Goal: Information Seeking & Learning: Learn about a topic

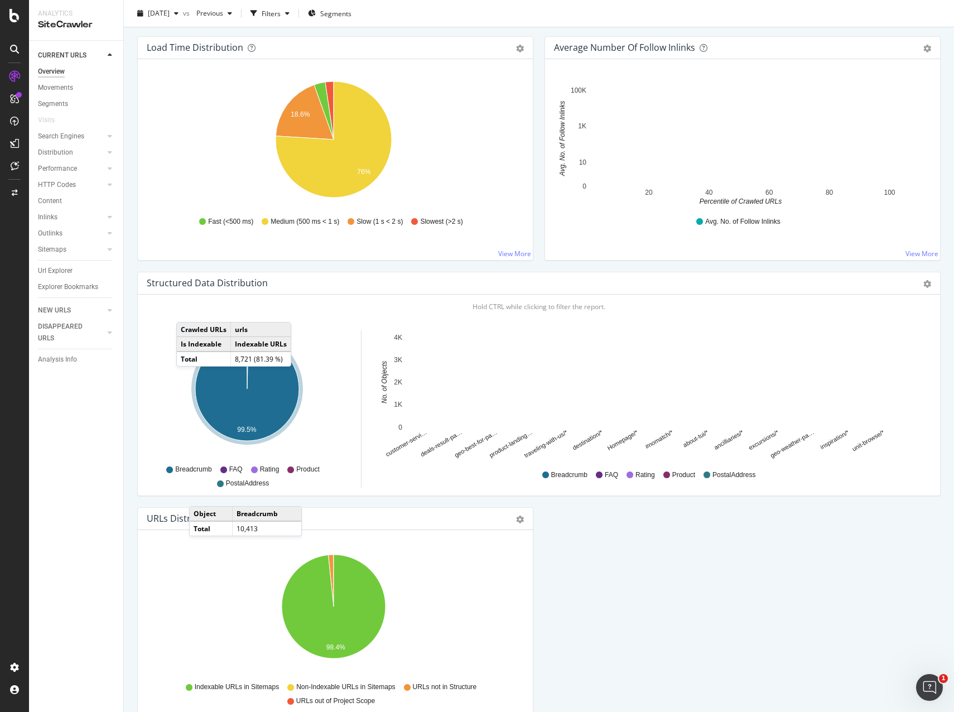
scroll to position [907, 0]
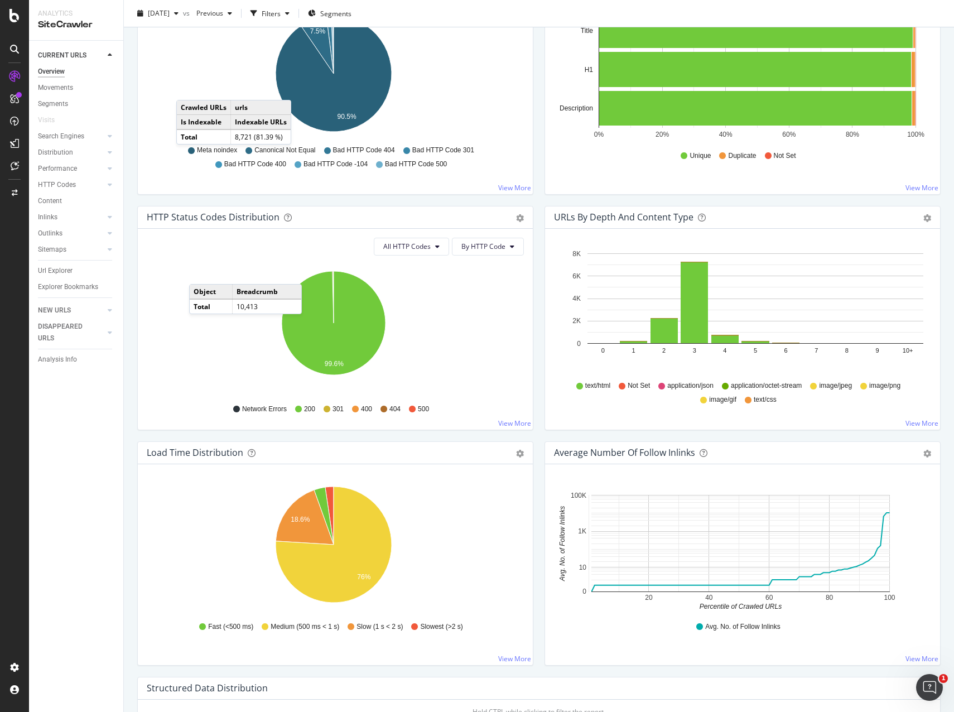
scroll to position [237, 0]
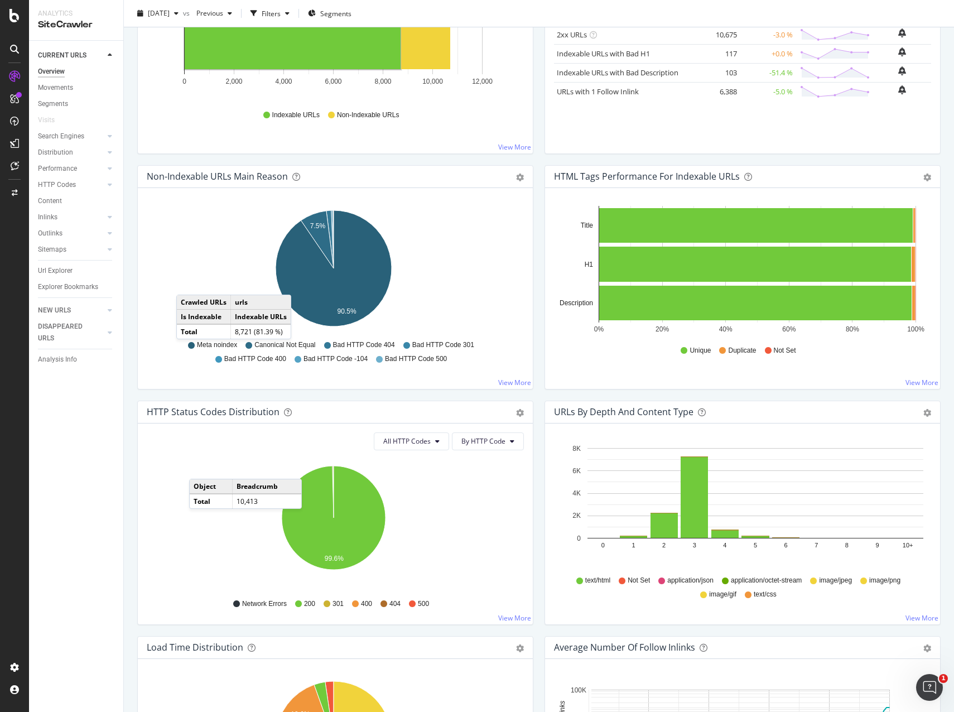
click at [532, 470] on div "HTTP Status Codes Distribution Pie Table Export as CSV Add to Custom Report All…" at bounding box center [335, 519] width 407 height 236
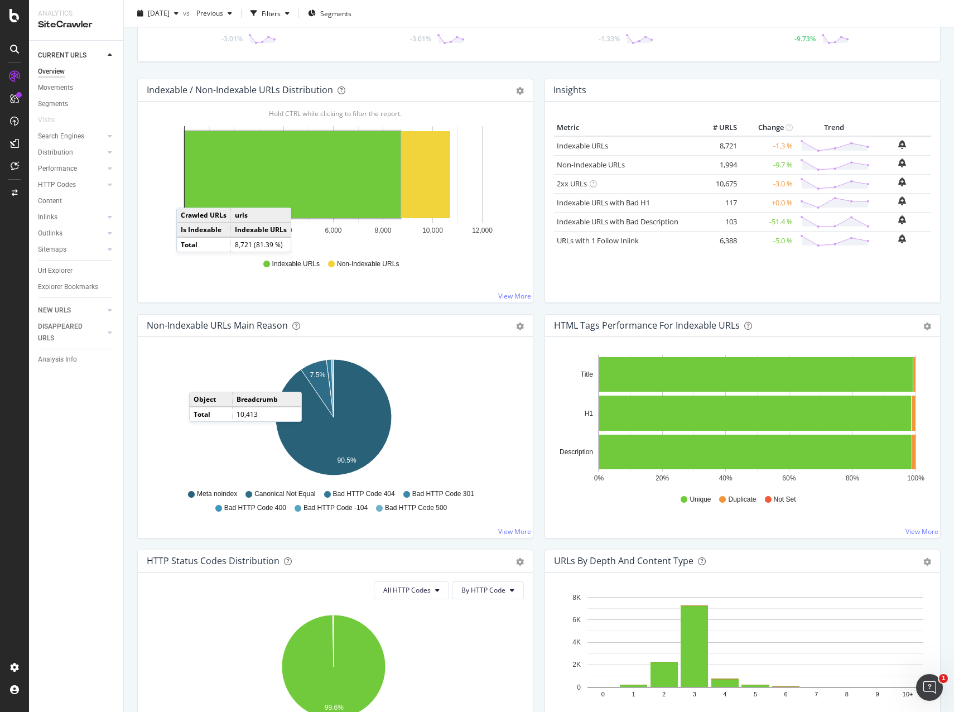
scroll to position [0, 0]
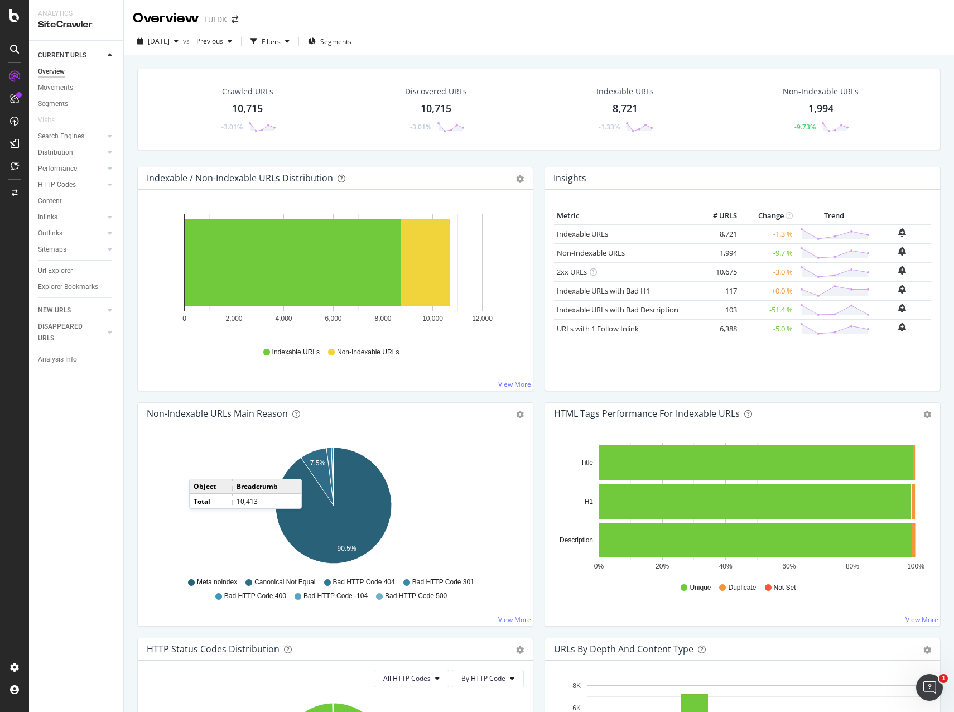
click at [145, 474] on div "Hold CTRL while clicking to filter the report. 7.5% 90.5% Non-Indexable Main Re…" at bounding box center [335, 525] width 395 height 201
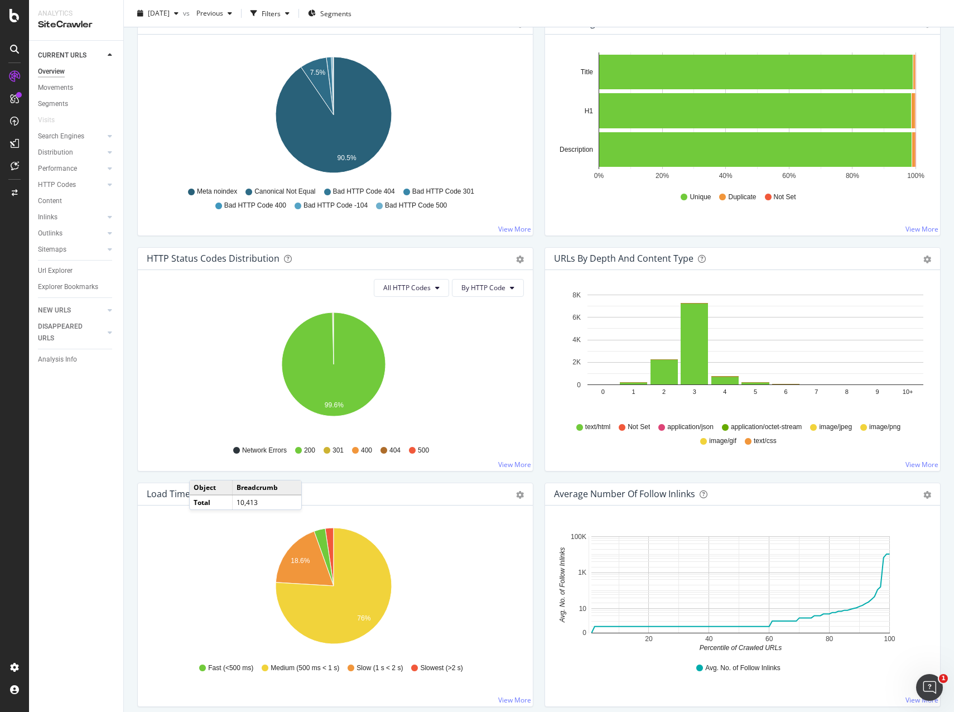
scroll to position [781, 0]
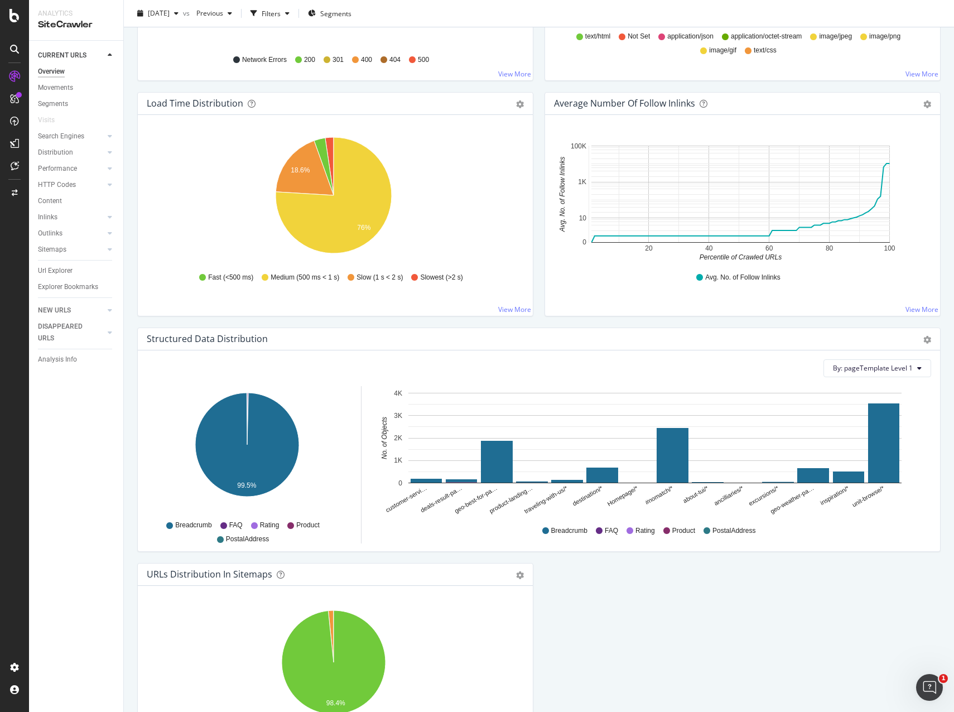
click at [97, 411] on div "CURRENT URLS Overview Movements Segments Visits Search Engines Top Charts Segme…" at bounding box center [76, 376] width 94 height 671
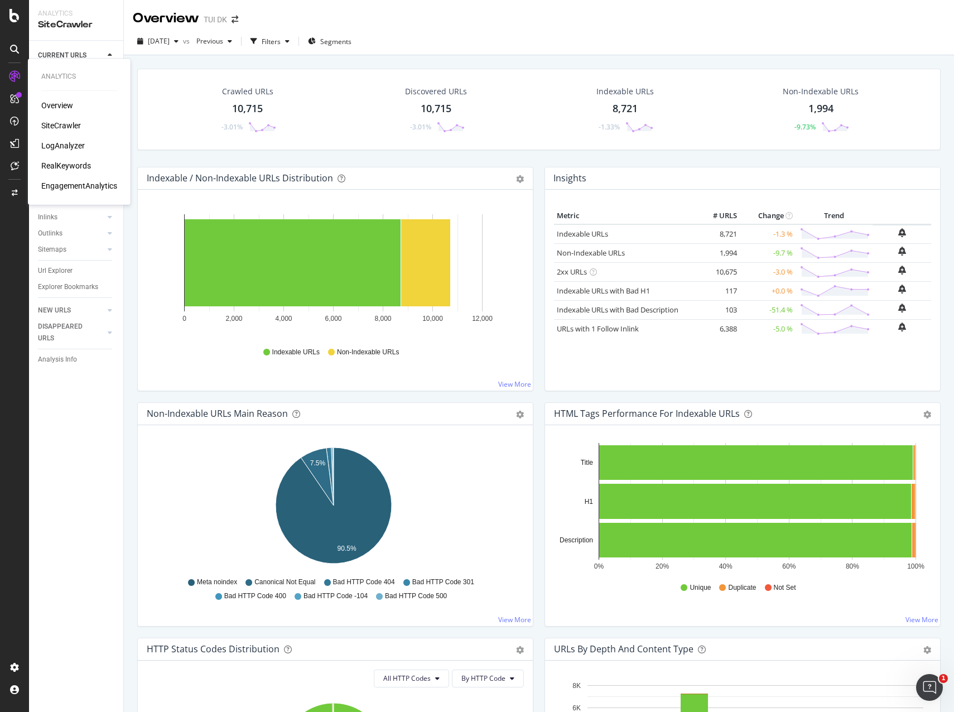
click at [56, 122] on div "SiteCrawler" at bounding box center [61, 125] width 40 height 11
click at [53, 104] on div "Overview" at bounding box center [57, 105] width 32 height 11
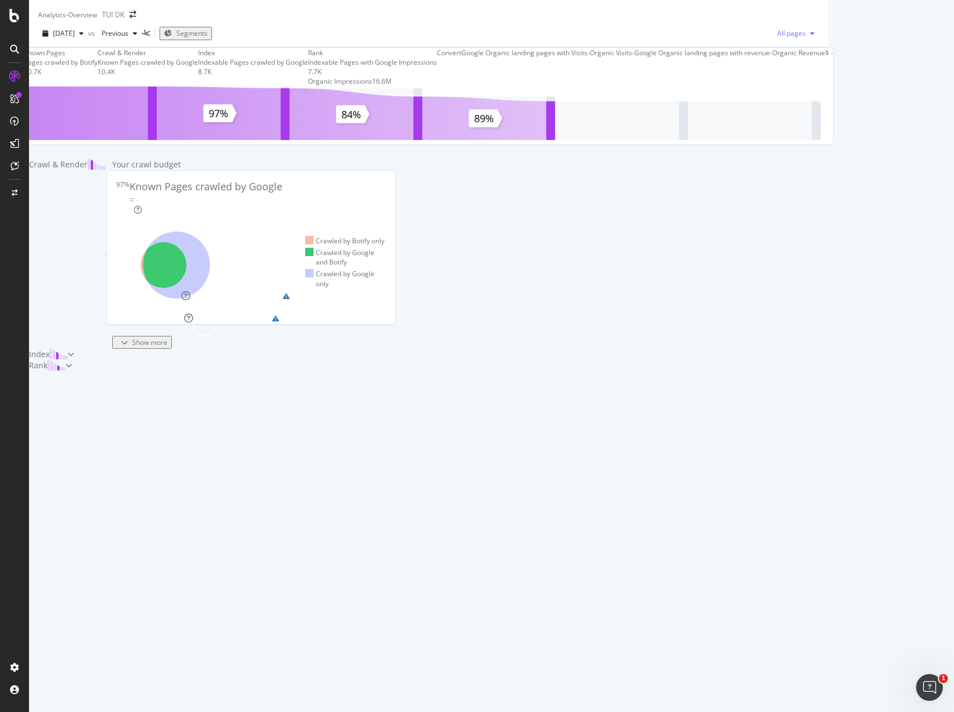
click at [819, 37] on div "button" at bounding box center [812, 33] width 13 height 7
click at [828, 85] on div "Known Pages Pages crawled by Botify 10.7K Crawl & Render Known Pages crawled by…" at bounding box center [428, 209] width 799 height 324
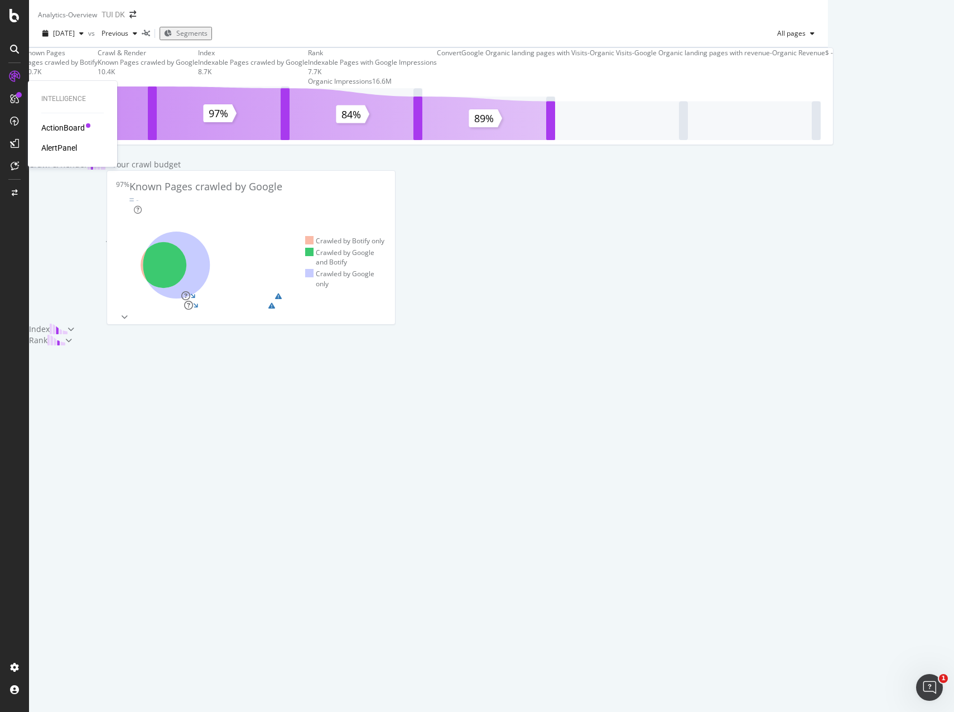
click at [47, 124] on div "ActionBoard" at bounding box center [63, 127] width 44 height 11
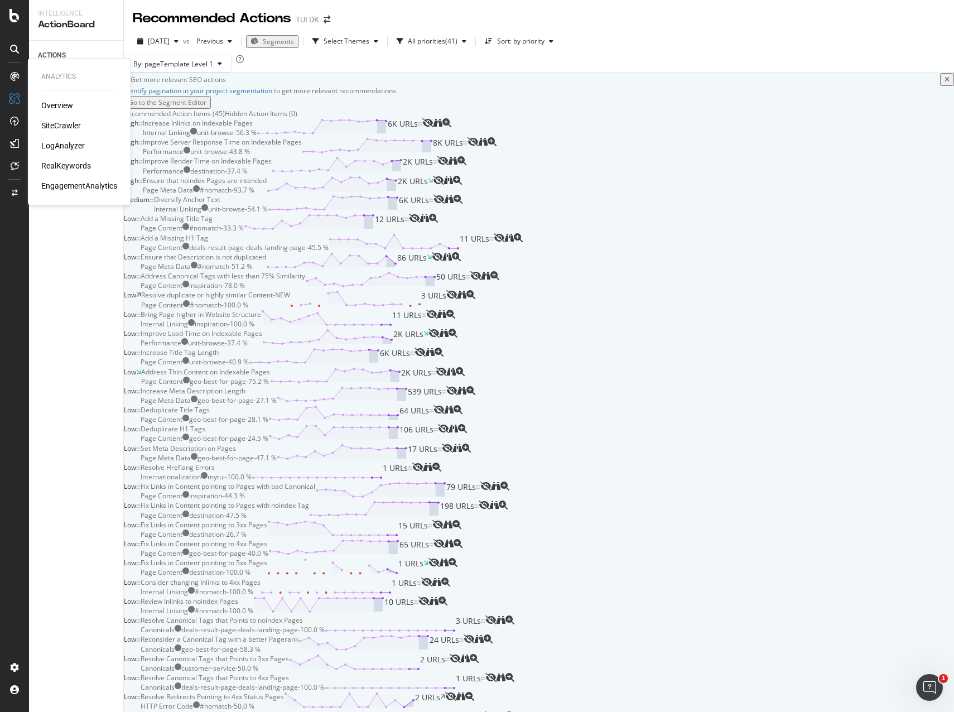
click at [61, 141] on div "LogAnalyzer" at bounding box center [63, 145] width 44 height 11
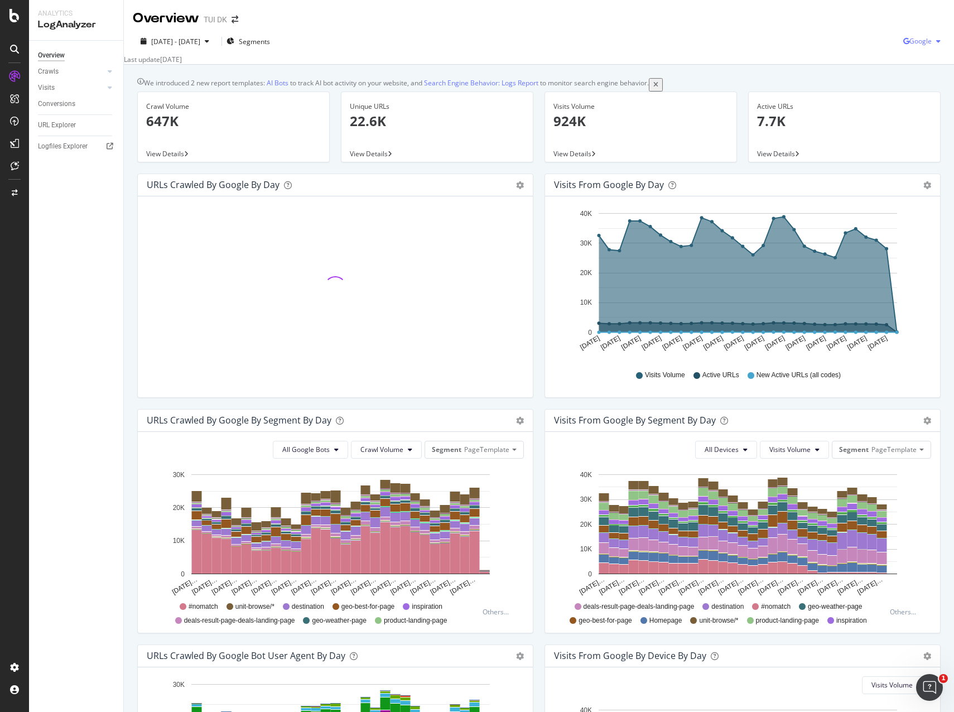
click at [924, 46] on span "Google" at bounding box center [921, 40] width 22 height 9
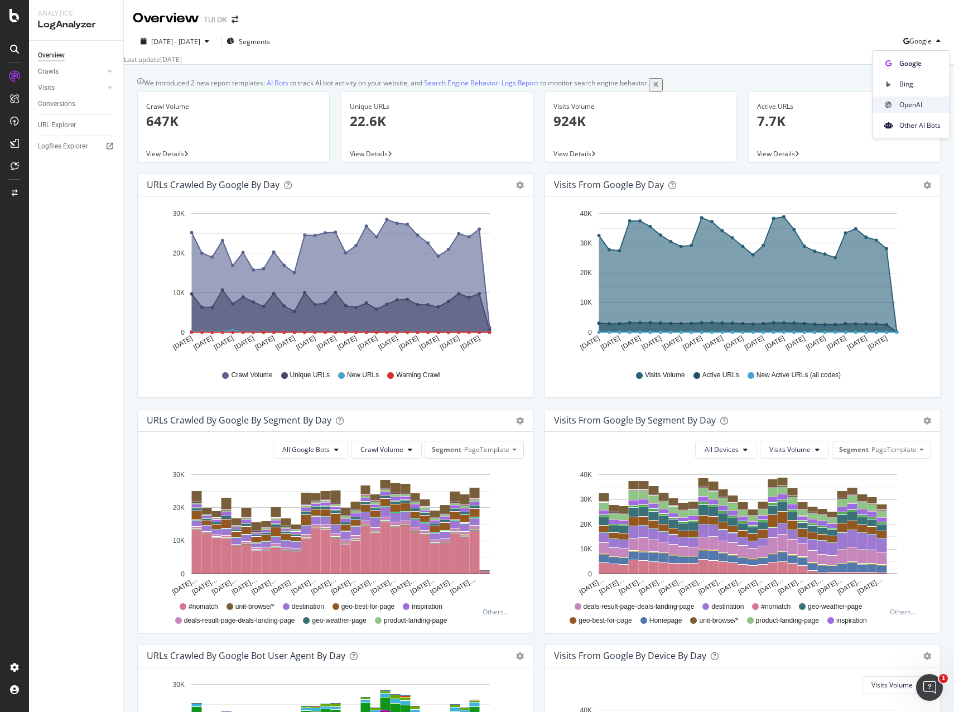
click at [916, 105] on span "OpenAI" at bounding box center [920, 105] width 41 height 10
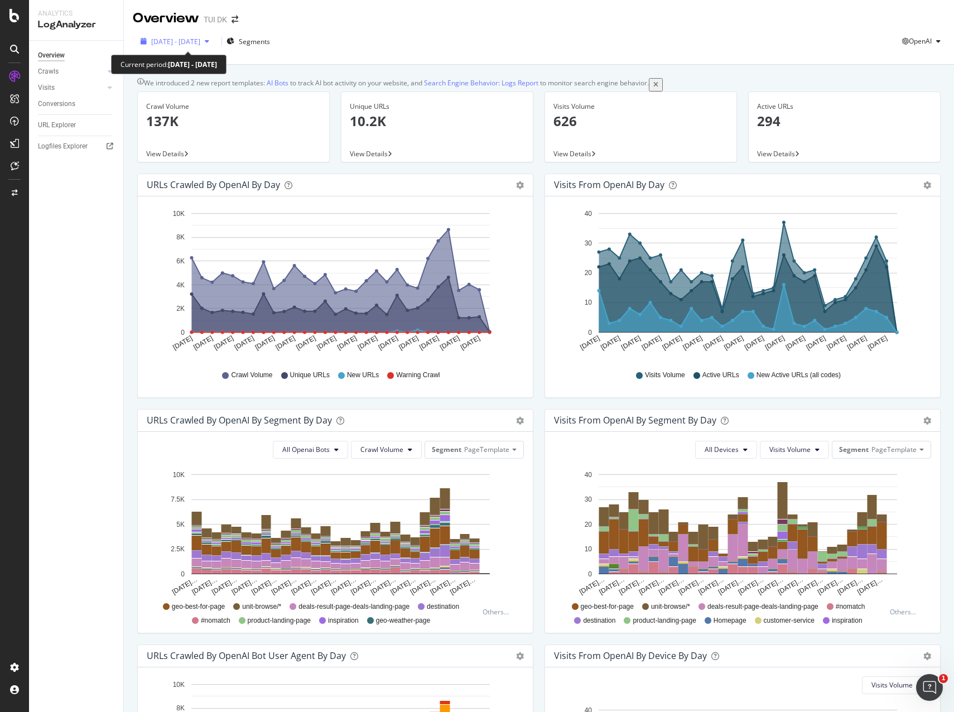
click at [214, 43] on div "button" at bounding box center [206, 41] width 13 height 7
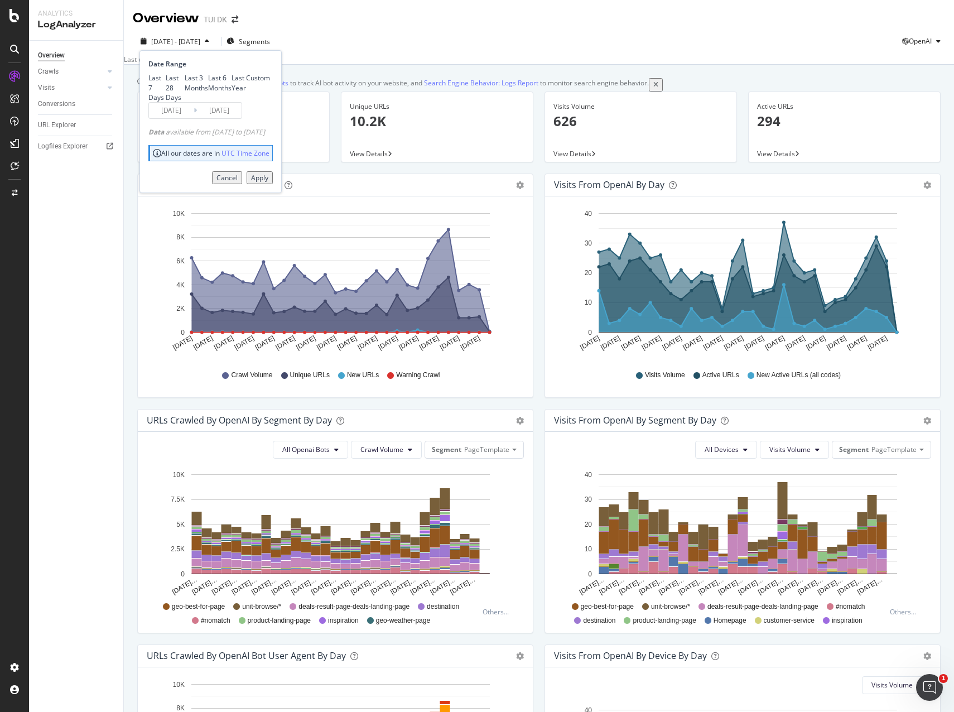
click at [185, 92] on div "Last 3 Months" at bounding box center [196, 82] width 23 height 19
type input "[DATE]"
click at [268, 183] on div "Apply" at bounding box center [259, 177] width 17 height 9
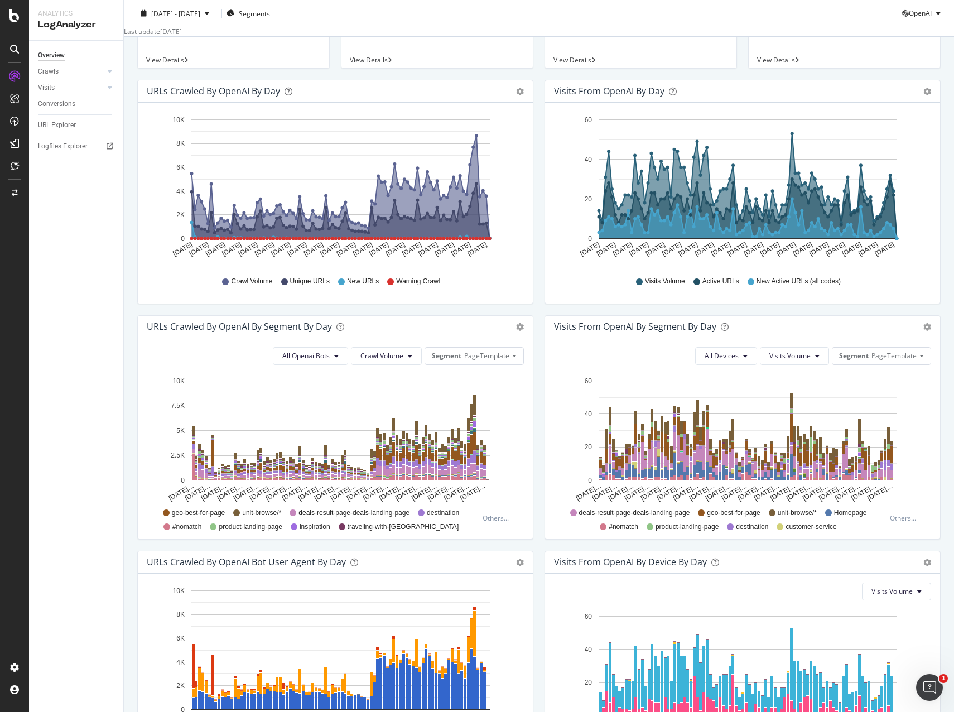
scroll to position [218, 0]
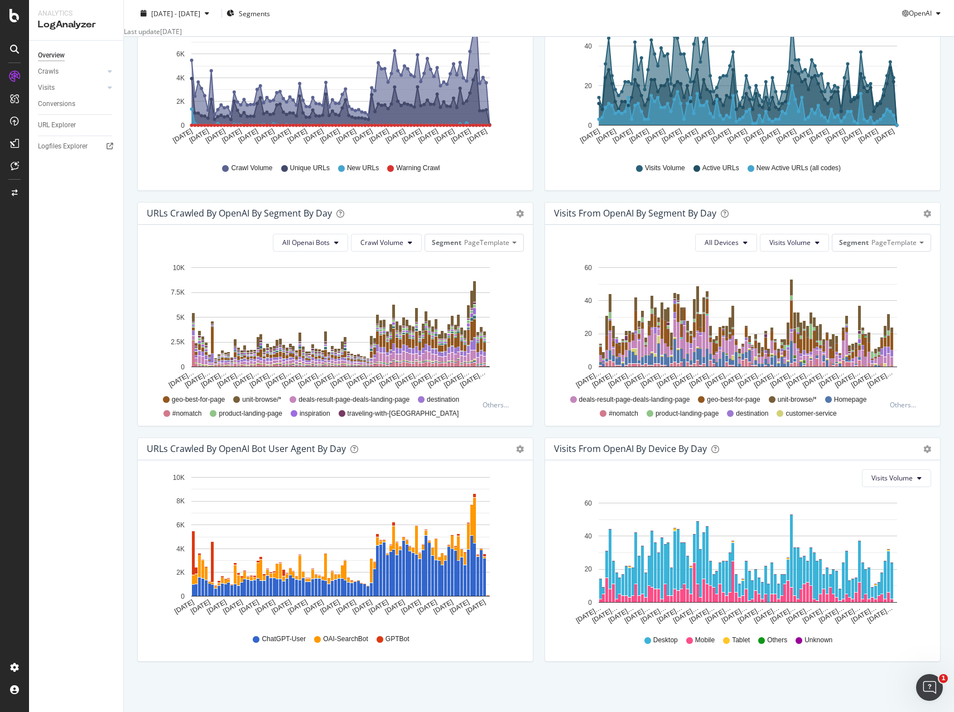
click at [75, 377] on div "Overview Crawls Daily Distribution Segments Distribution HTTP Codes Resources V…" at bounding box center [76, 376] width 94 height 671
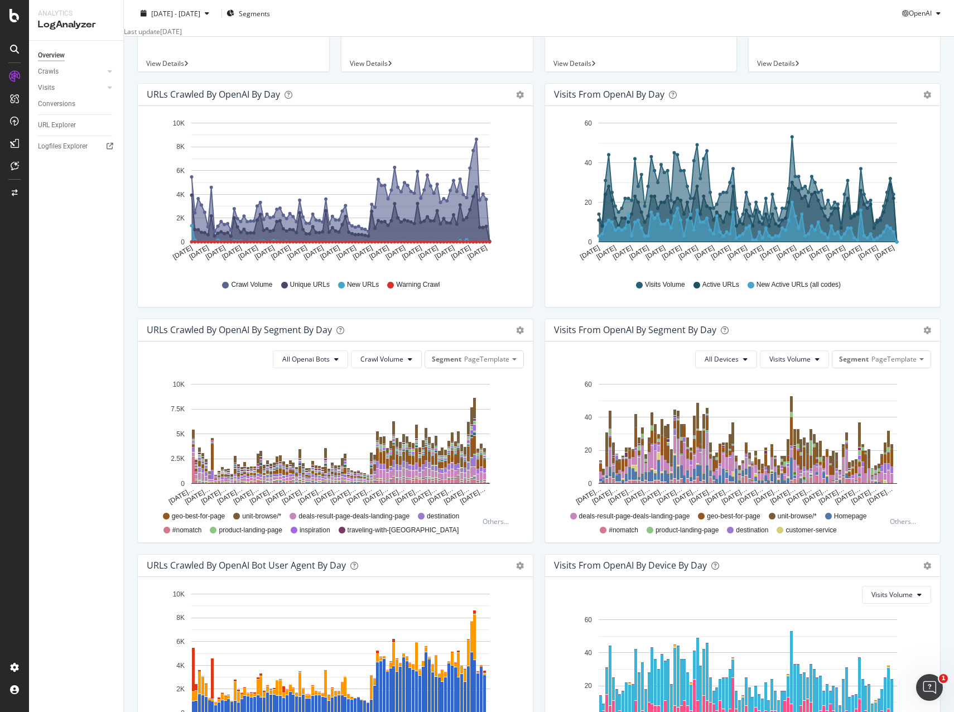
scroll to position [0, 0]
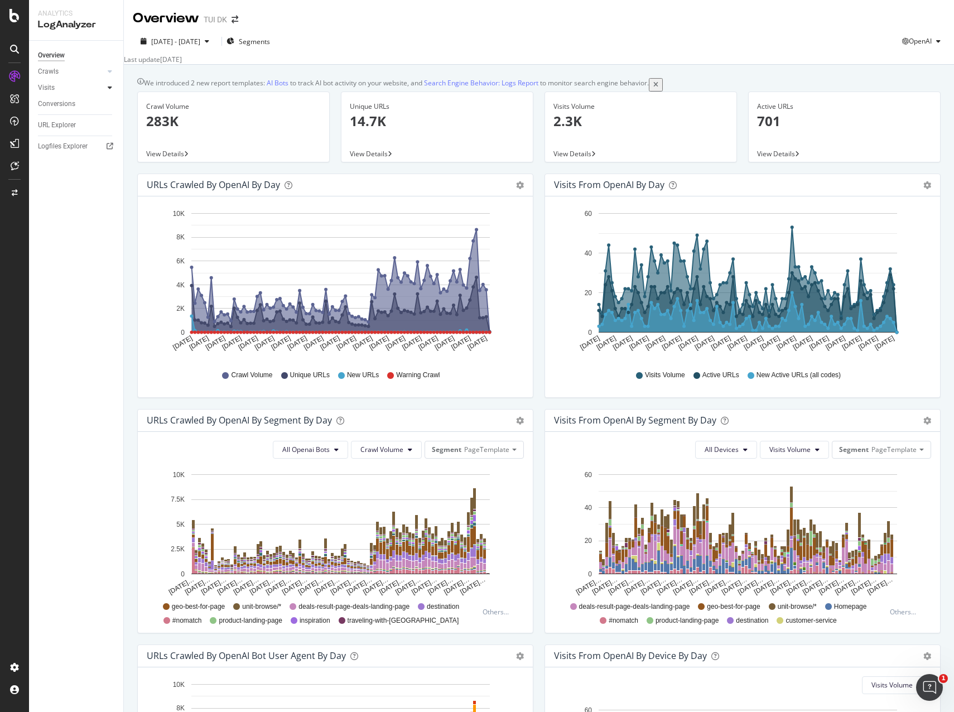
click at [114, 89] on div at bounding box center [109, 87] width 11 height 11
click at [111, 87] on icon at bounding box center [110, 87] width 4 height 7
click at [112, 71] on div at bounding box center [109, 71] width 11 height 11
click at [47, 87] on div "Visits" at bounding box center [46, 88] width 17 height 12
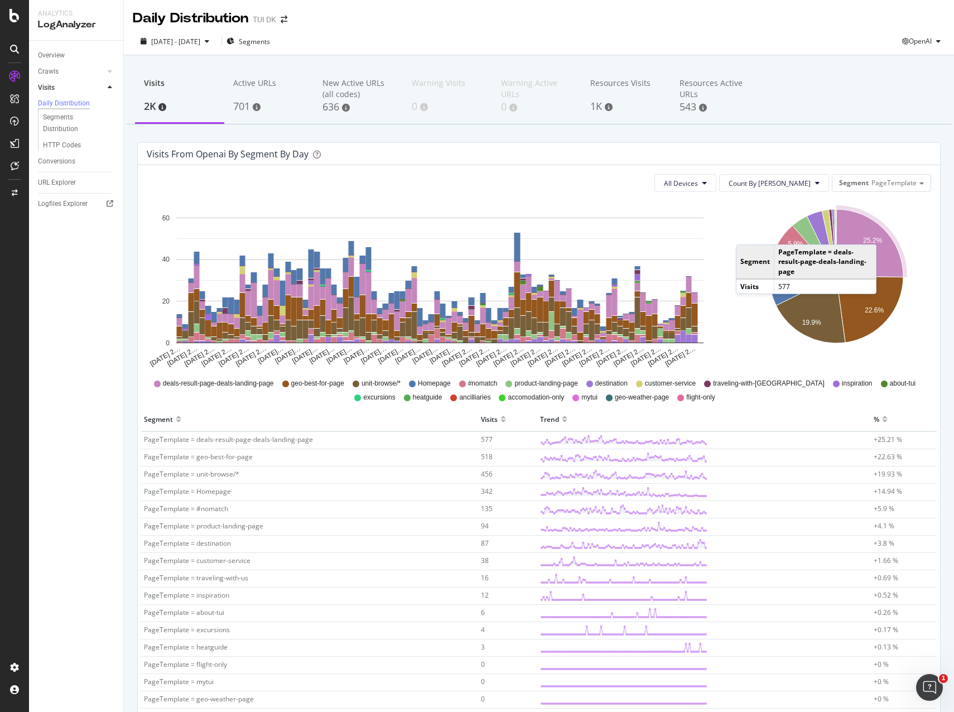
click at [880, 233] on icon "A chart." at bounding box center [870, 243] width 67 height 68
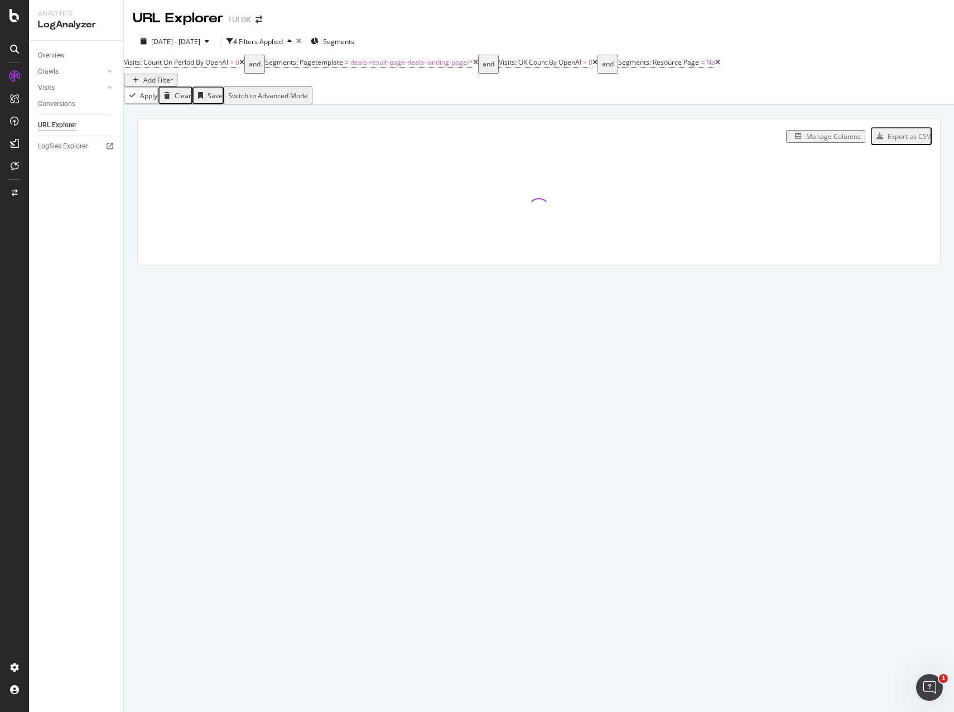
click at [478, 66] on icon at bounding box center [475, 62] width 5 height 7
click at [63, 123] on div "URL Explorer" at bounding box center [57, 125] width 39 height 12
drag, startPoint x: 45, startPoint y: 90, endPoint x: 51, endPoint y: 94, distance: 7.1
click at [45, 90] on div "Visits" at bounding box center [46, 88] width 17 height 12
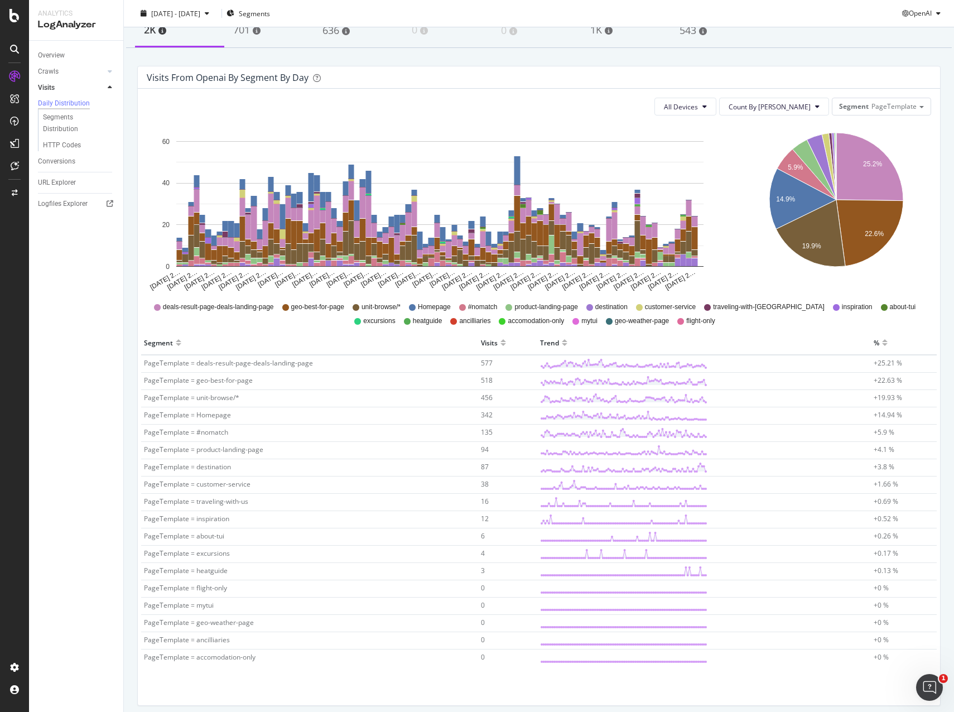
scroll to position [121, 0]
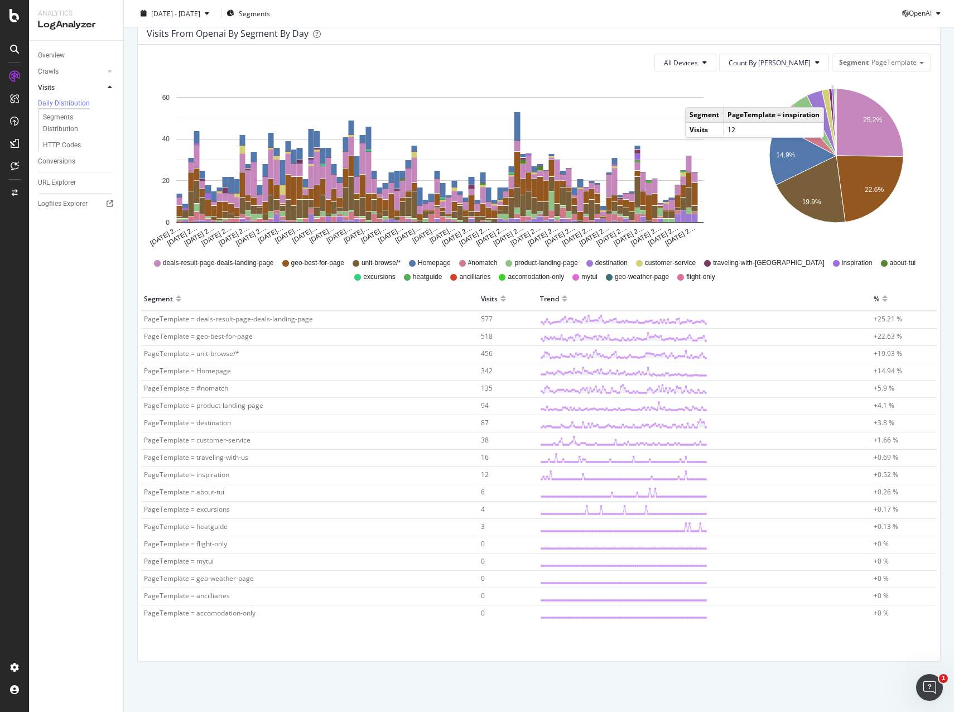
click at [832, 96] on icon "A chart." at bounding box center [834, 122] width 4 height 67
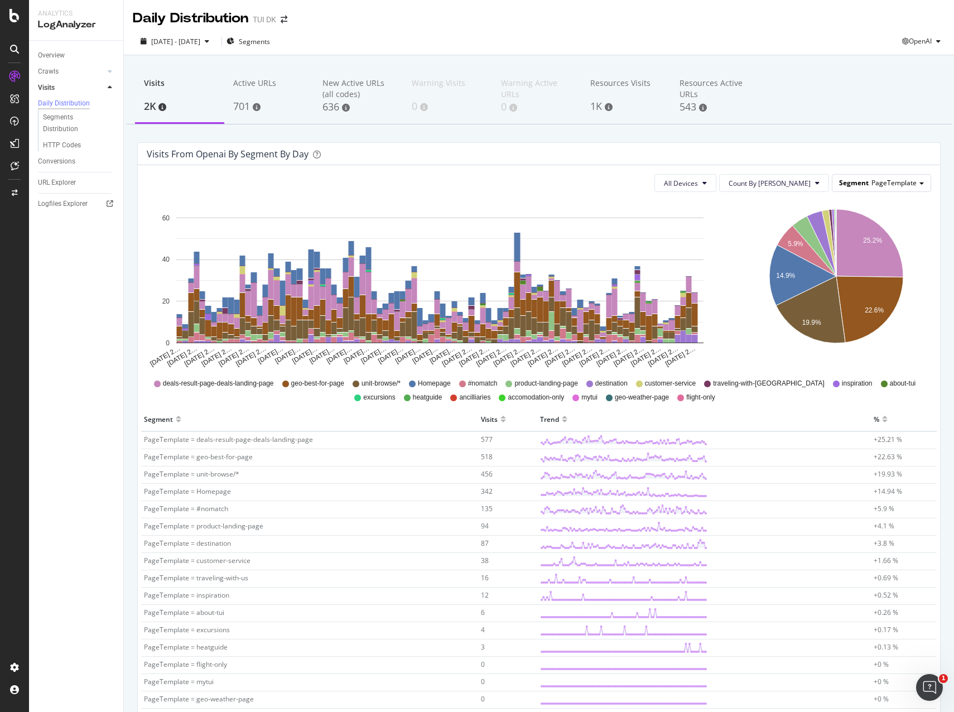
click at [920, 184] on span at bounding box center [922, 184] width 4 height 2
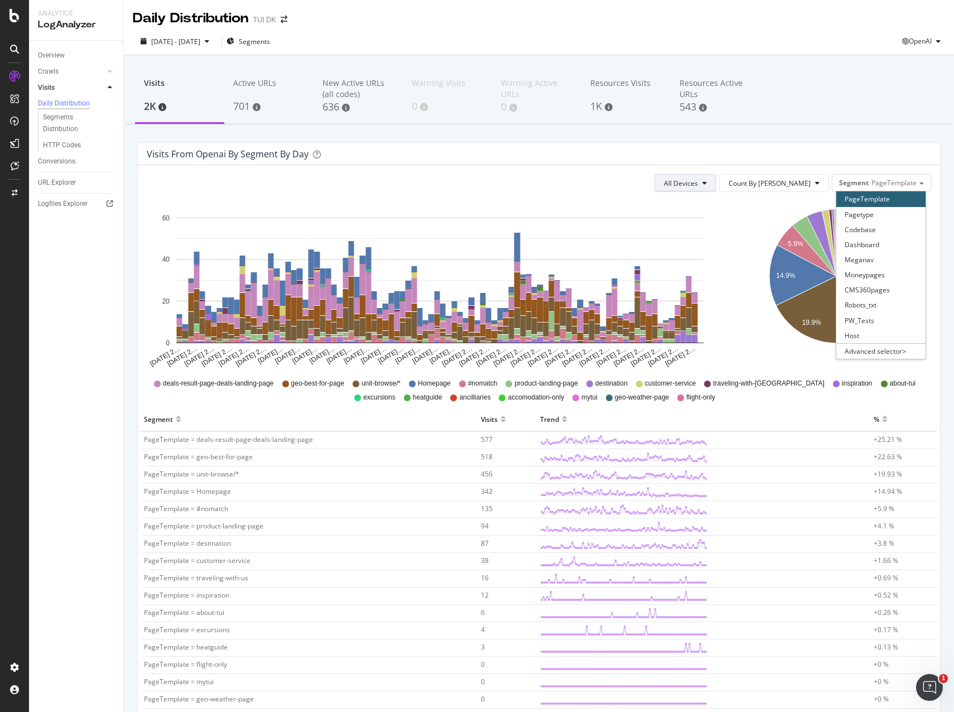
click at [717, 189] on button "All Devices" at bounding box center [686, 183] width 62 height 18
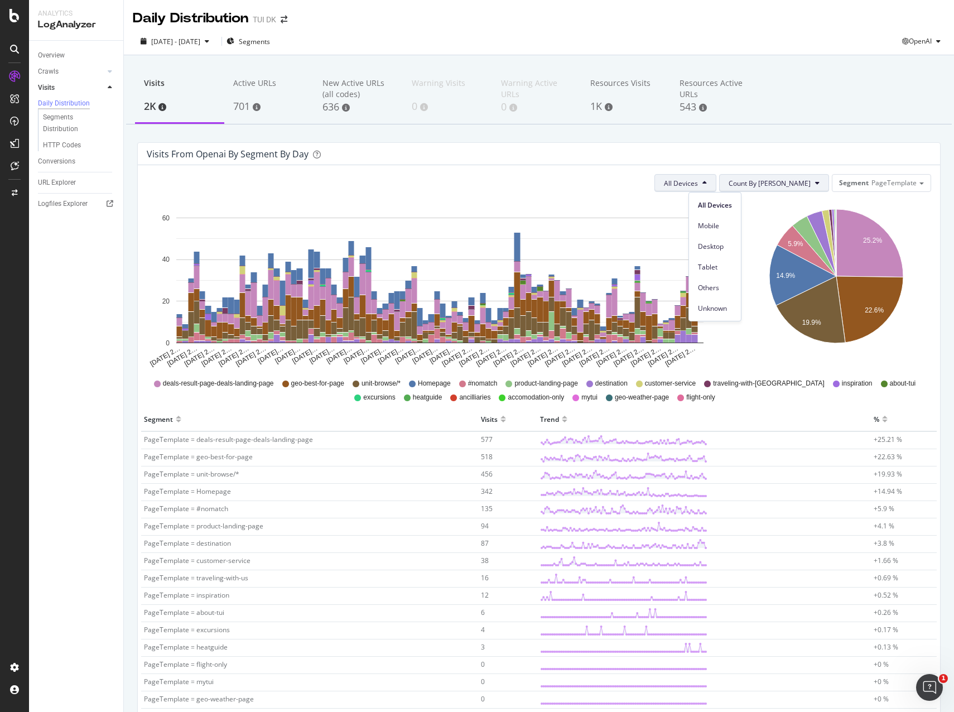
click at [790, 180] on span "Count By [PERSON_NAME]" at bounding box center [770, 183] width 82 height 9
click at [678, 179] on div "All Devices Count By Day Segment PageTemplate" at bounding box center [539, 183] width 785 height 18
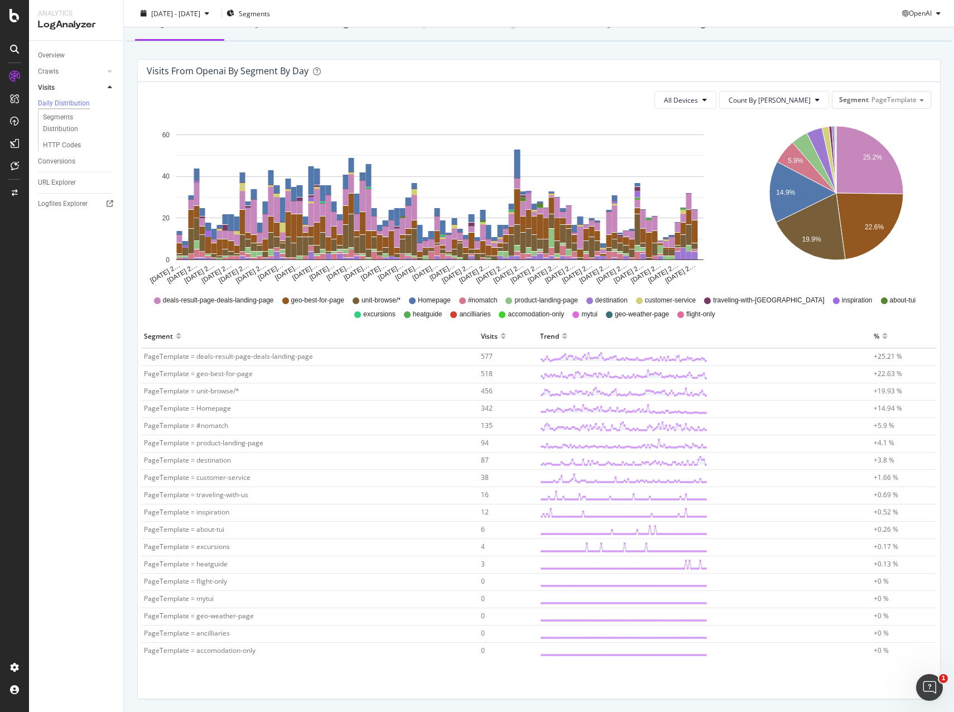
scroll to position [121, 0]
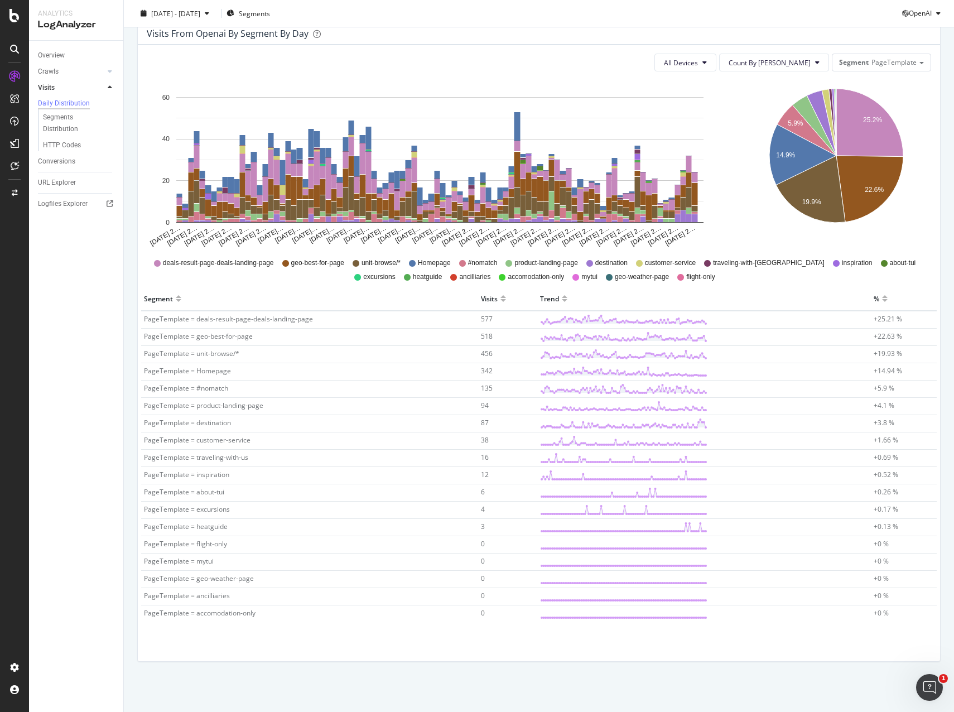
click at [833, 263] on icon at bounding box center [836, 263] width 7 height 7
click at [842, 265] on span "inspiration" at bounding box center [857, 262] width 31 height 9
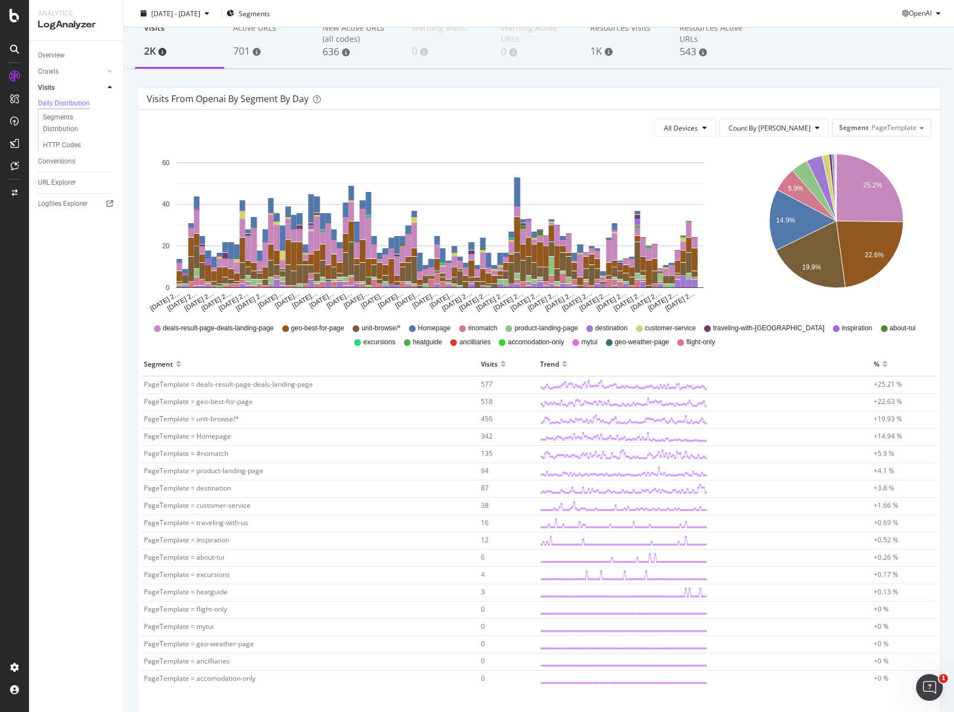
scroll to position [0, 0]
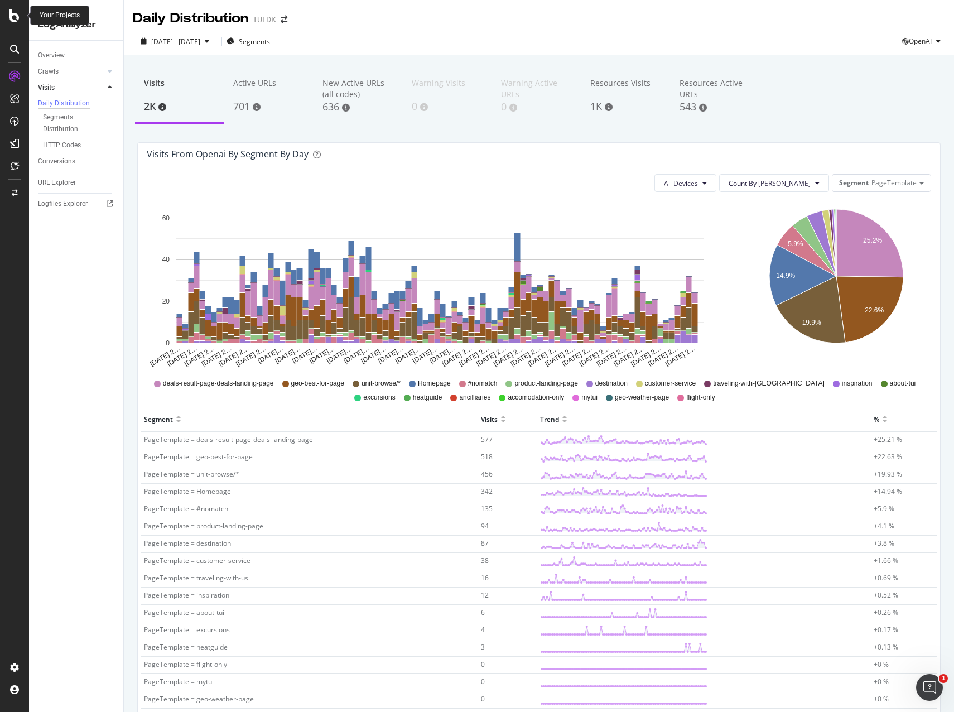
click at [18, 15] on icon at bounding box center [14, 15] width 10 height 13
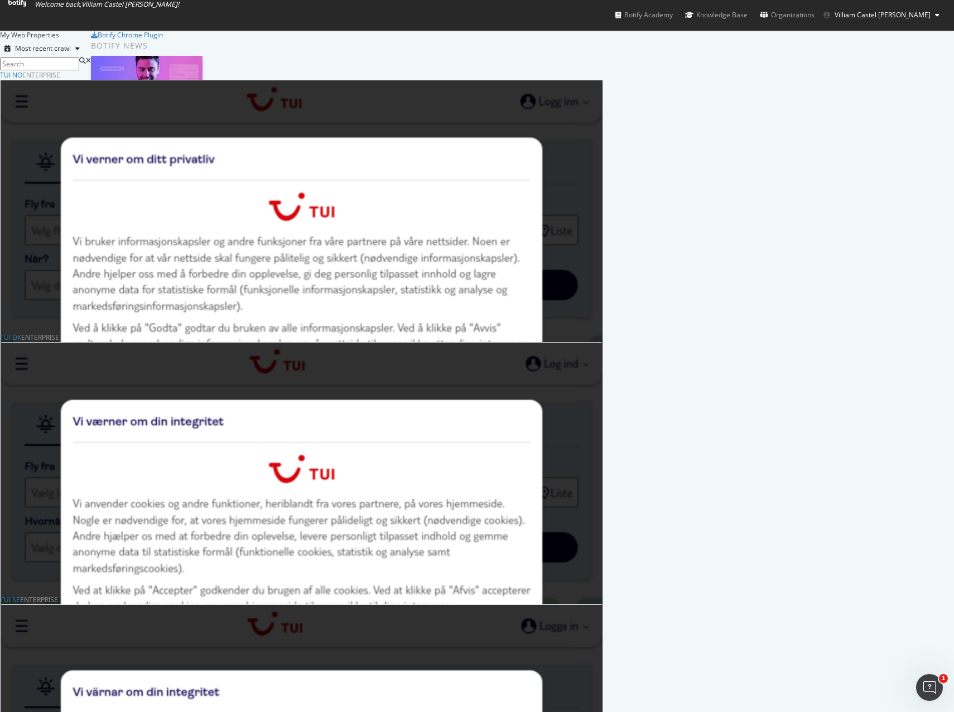
scroll to position [223, 0]
click at [21, 333] on div "TUI DK" at bounding box center [10, 337] width 21 height 9
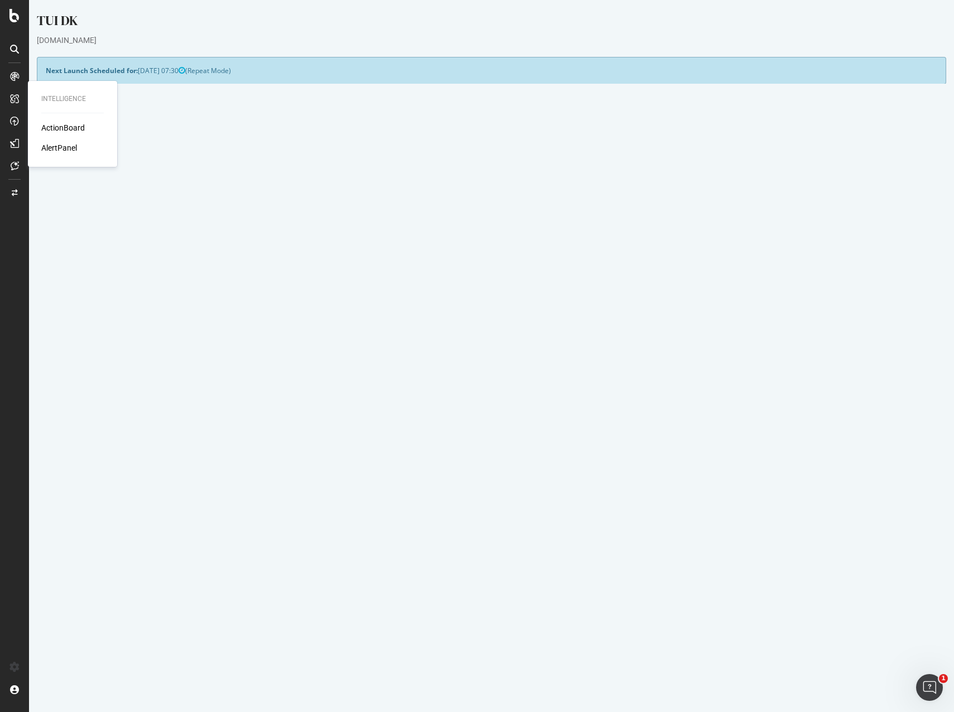
click at [48, 126] on div "ActionBoard" at bounding box center [63, 127] width 44 height 11
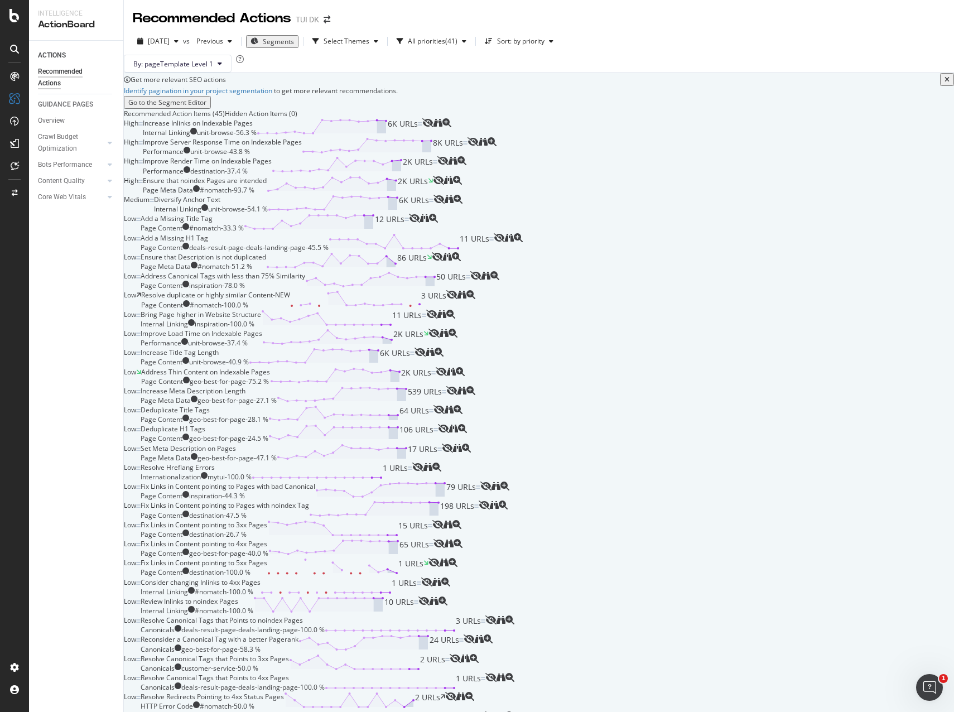
click at [660, 31] on div "[DATE] vs Previous Segments Select Themes All priorities ( 41 ) Sort: by priori…" at bounding box center [539, 50] width 830 height 45
